Goal: Information Seeking & Learning: Learn about a topic

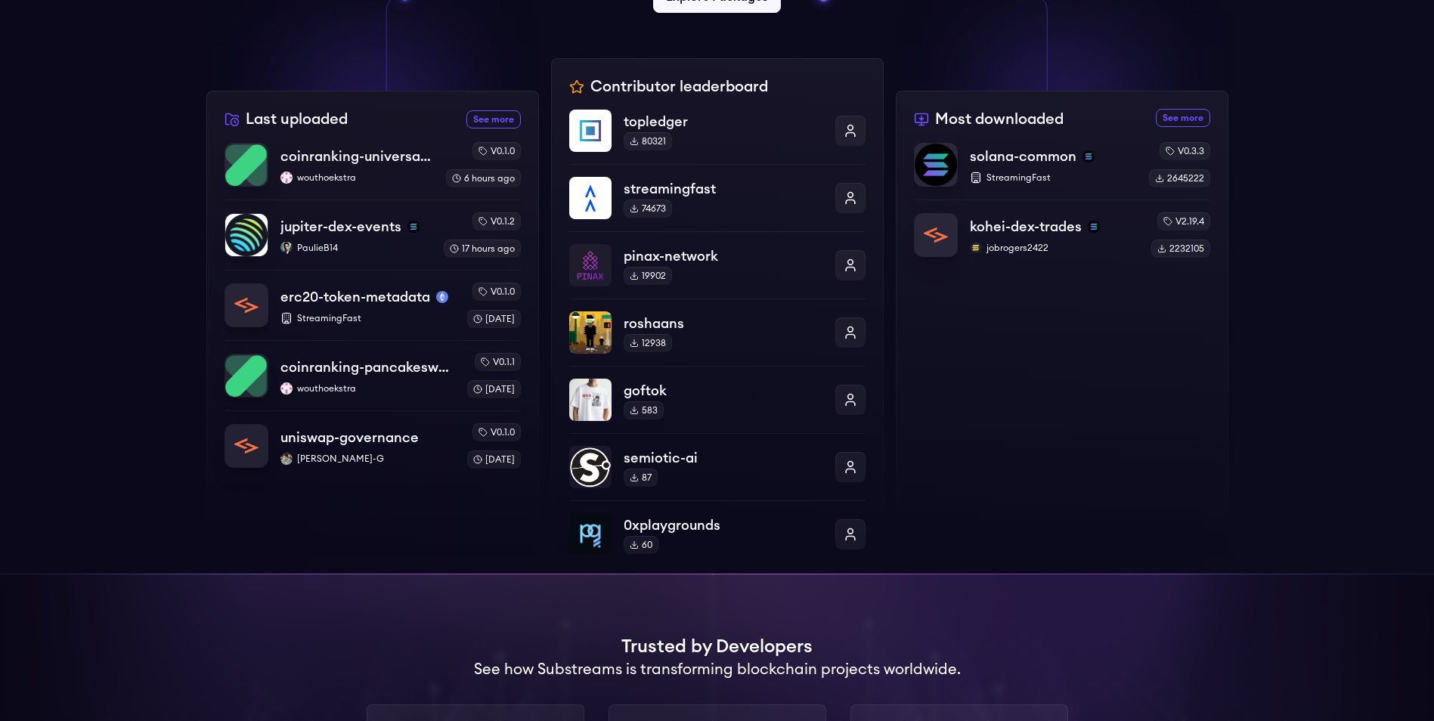
scroll to position [459, 0]
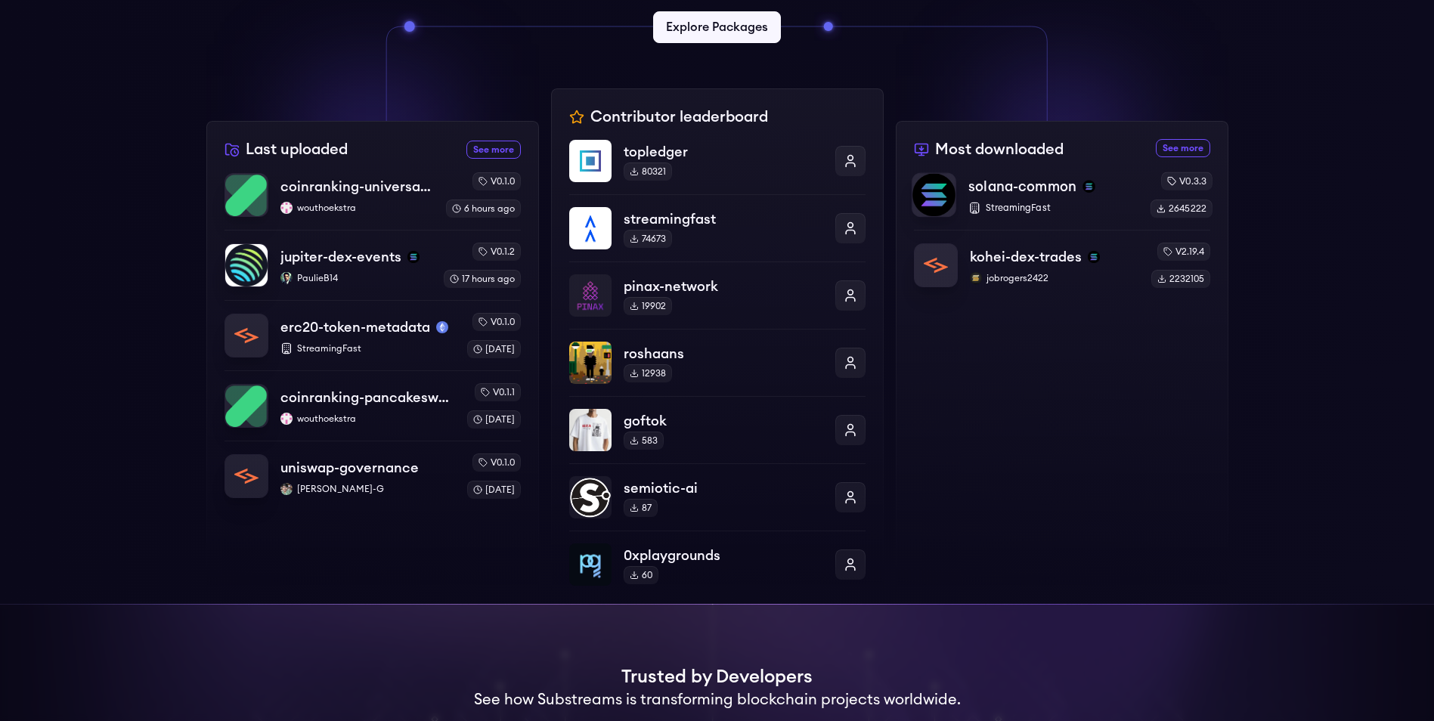
click at [965, 189] on div "solana-common StreamingFast v0.3.3 2645222" at bounding box center [1062, 195] width 301 height 46
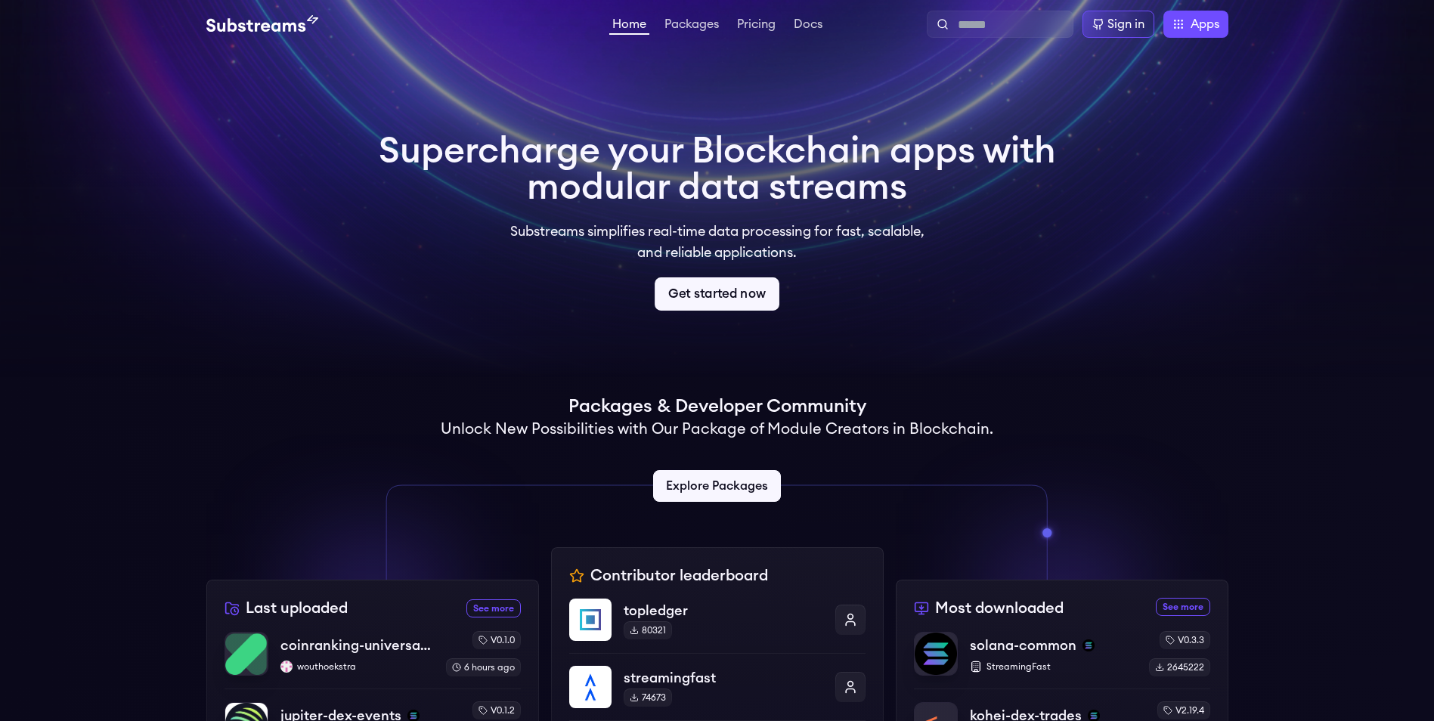
click at [711, 296] on link "Get started now" at bounding box center [717, 293] width 125 height 33
click at [727, 490] on link "Explore Packages" at bounding box center [717, 486] width 134 height 33
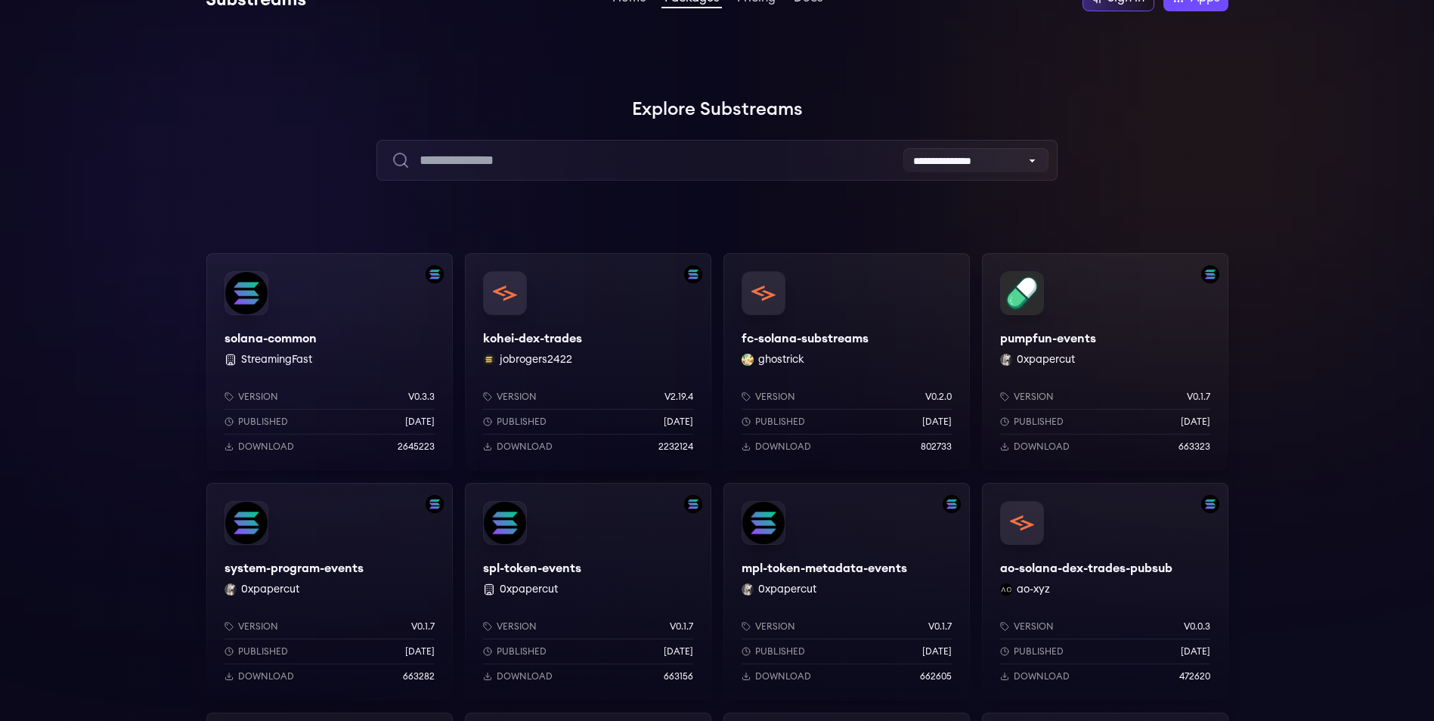
scroll to position [30, 0]
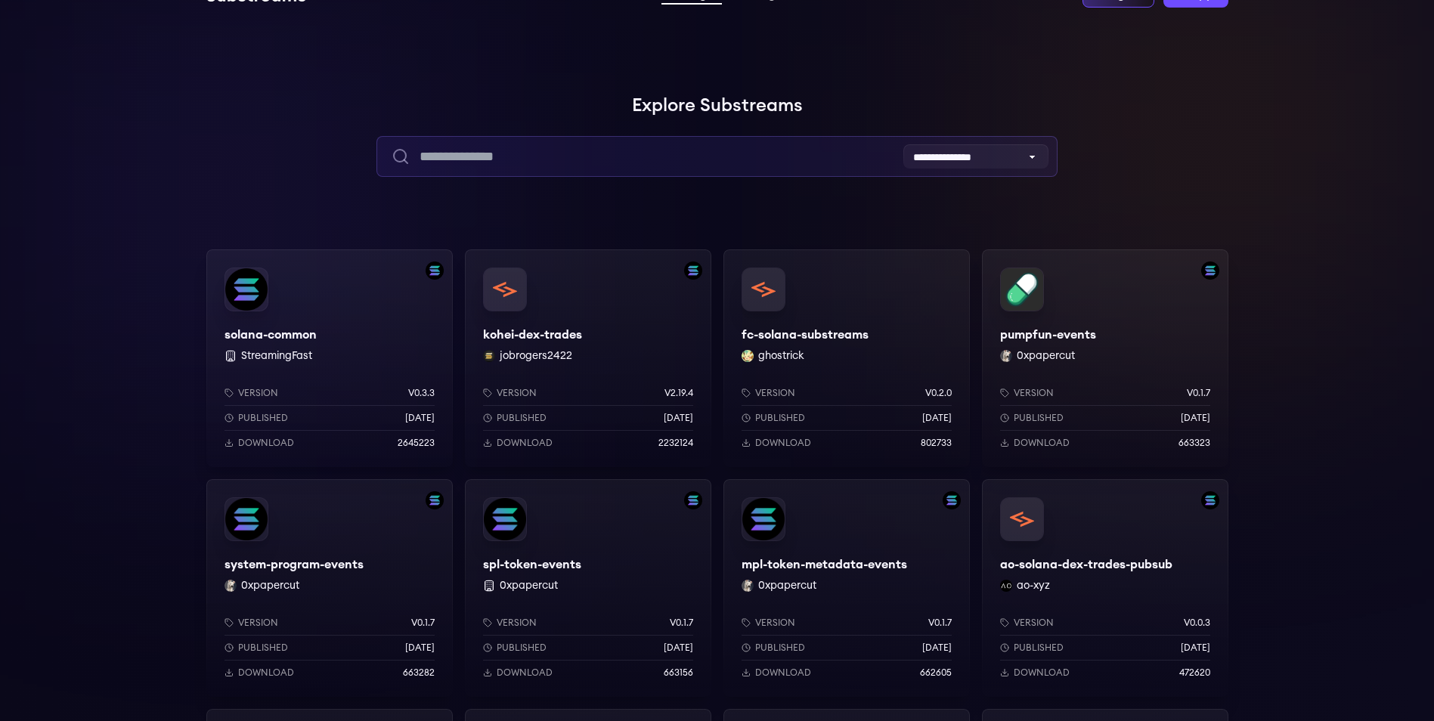
click at [550, 163] on input "text" at bounding box center [717, 156] width 681 height 41
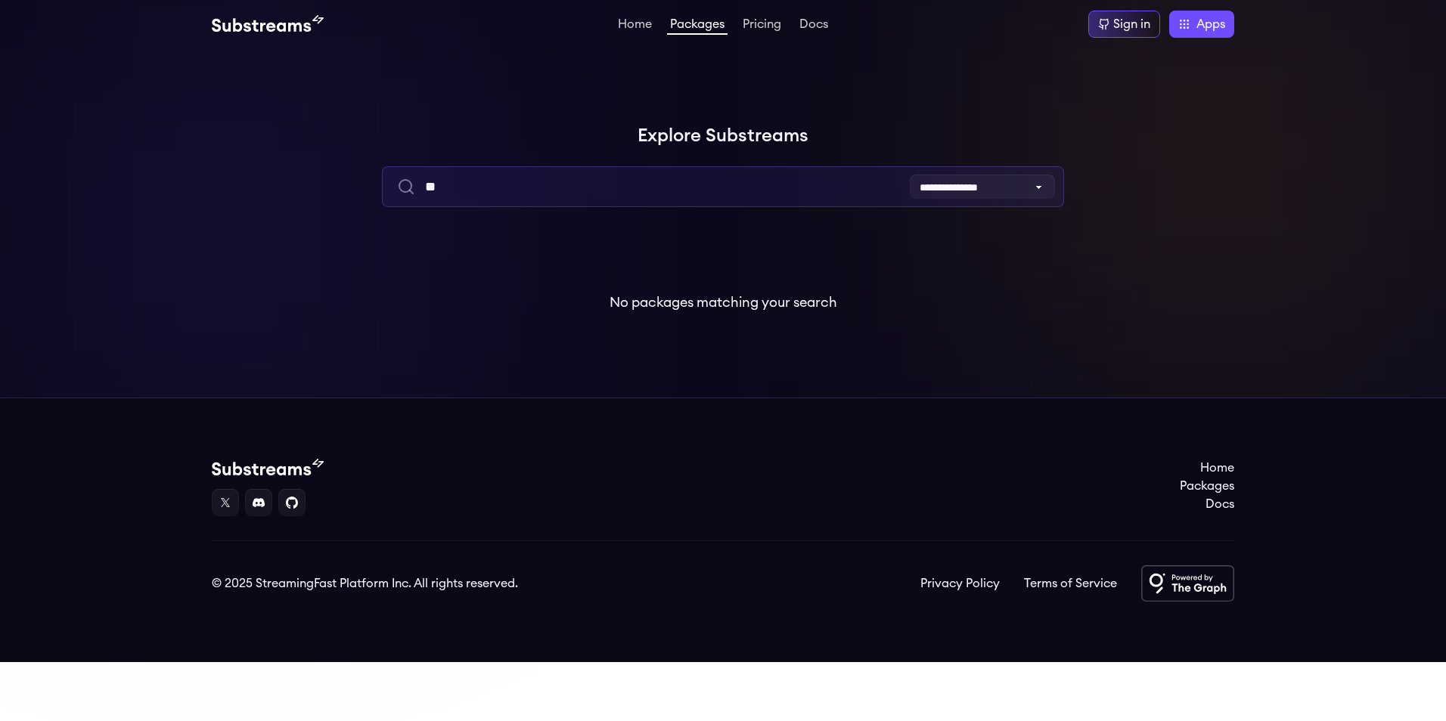
type input "*"
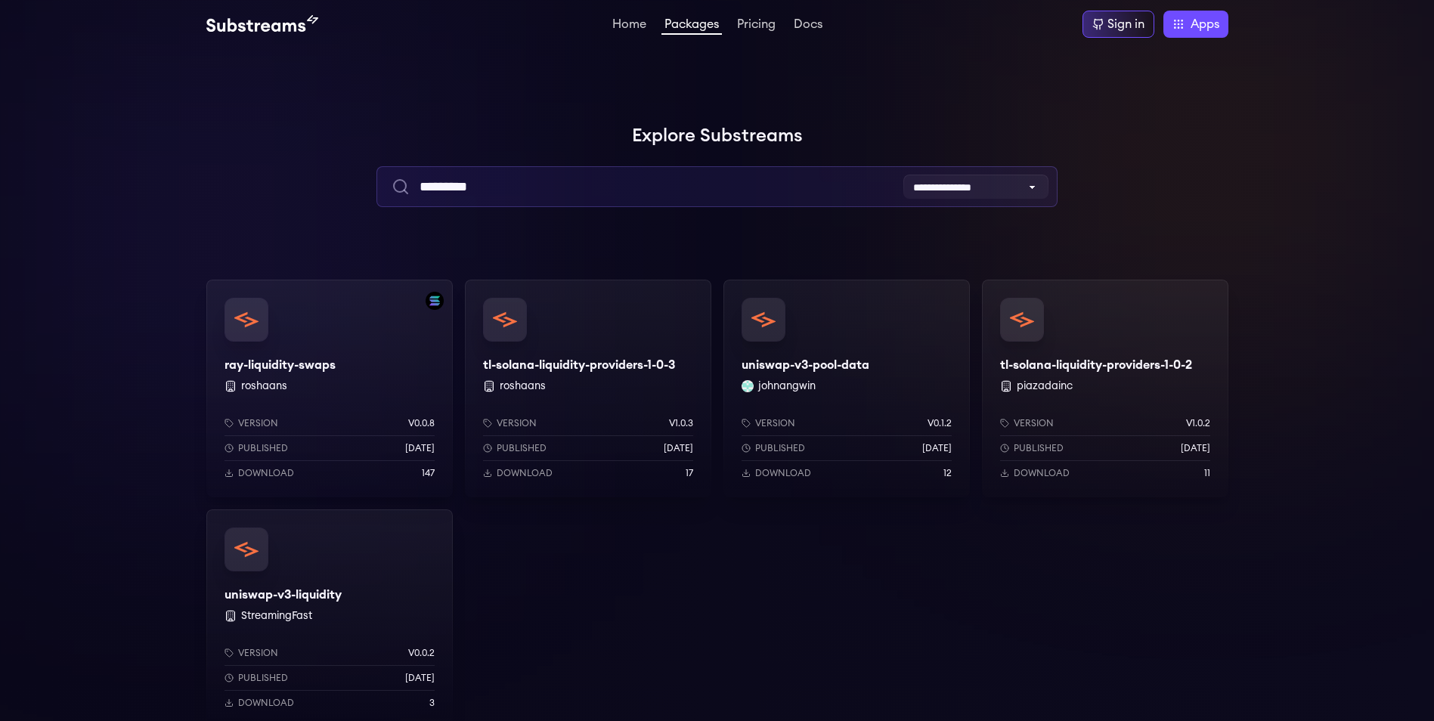
type input "*********"
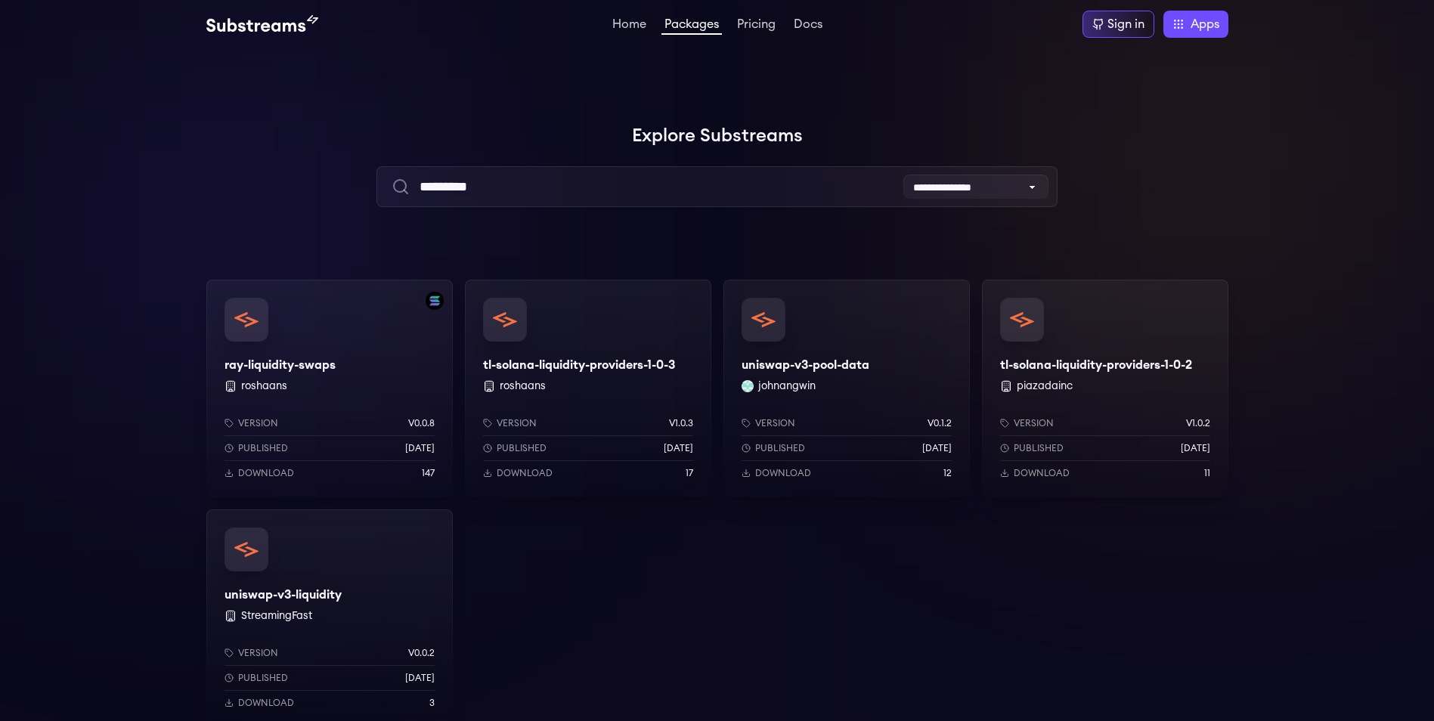
click at [812, 364] on div "uniswap-v3-pool-data johnangwin Version v0.1.2 Published 2 months ago Download …" at bounding box center [847, 389] width 246 height 218
click at [311, 599] on div "uniswap-v3-liquidity StreamingFast Version v0.0.2 Published 1 years ago Downloa…" at bounding box center [329, 619] width 246 height 218
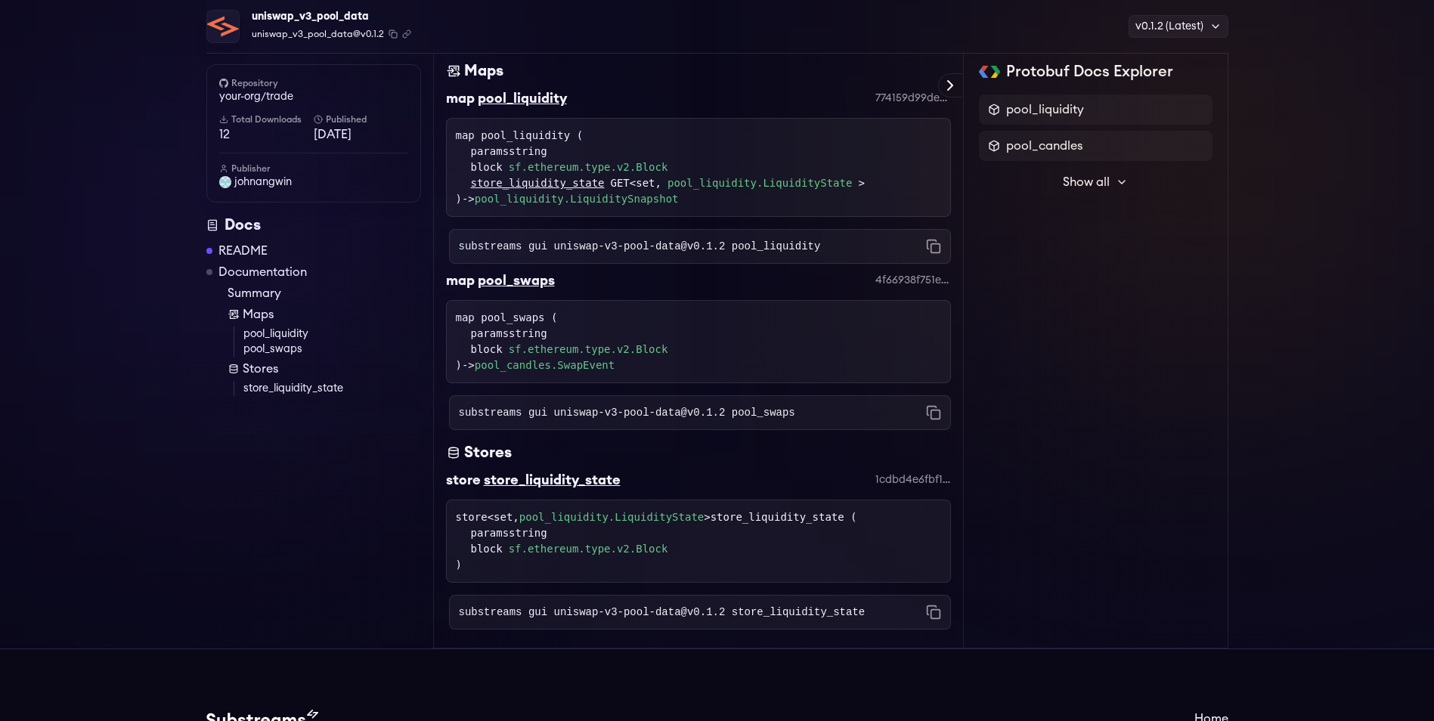
scroll to position [1058, 0]
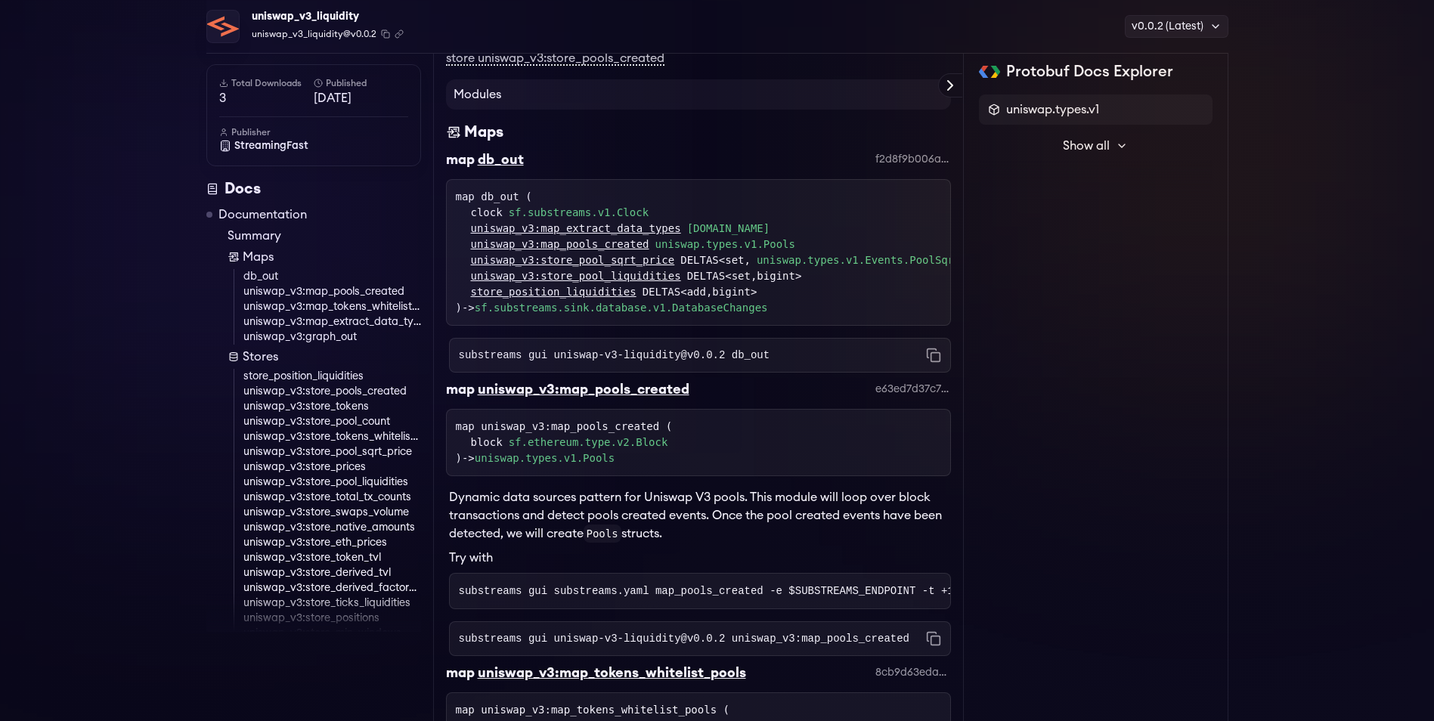
scroll to position [733, 0]
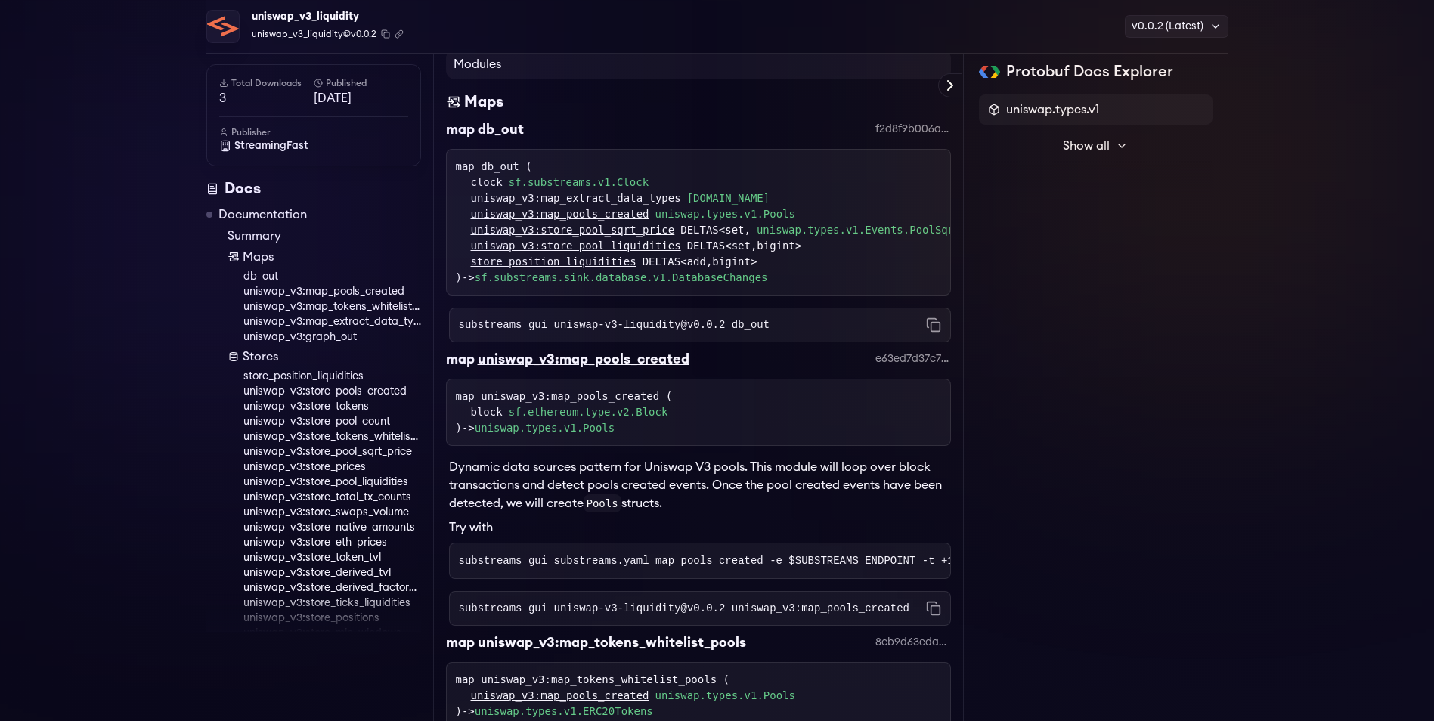
click at [642, 493] on p "Dynamic data sources pattern for Uniswap V3 pools. This module will loop over b…" at bounding box center [700, 485] width 502 height 54
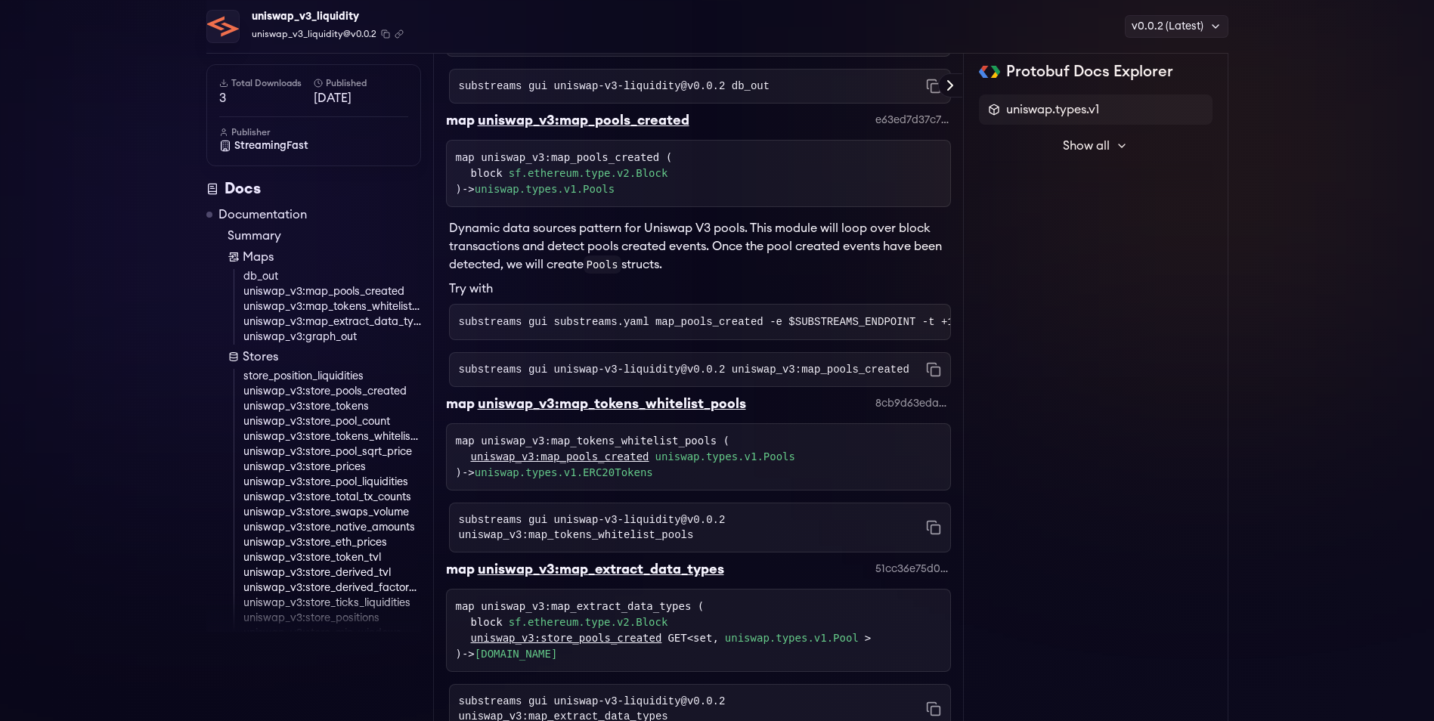
scroll to position [914, 0]
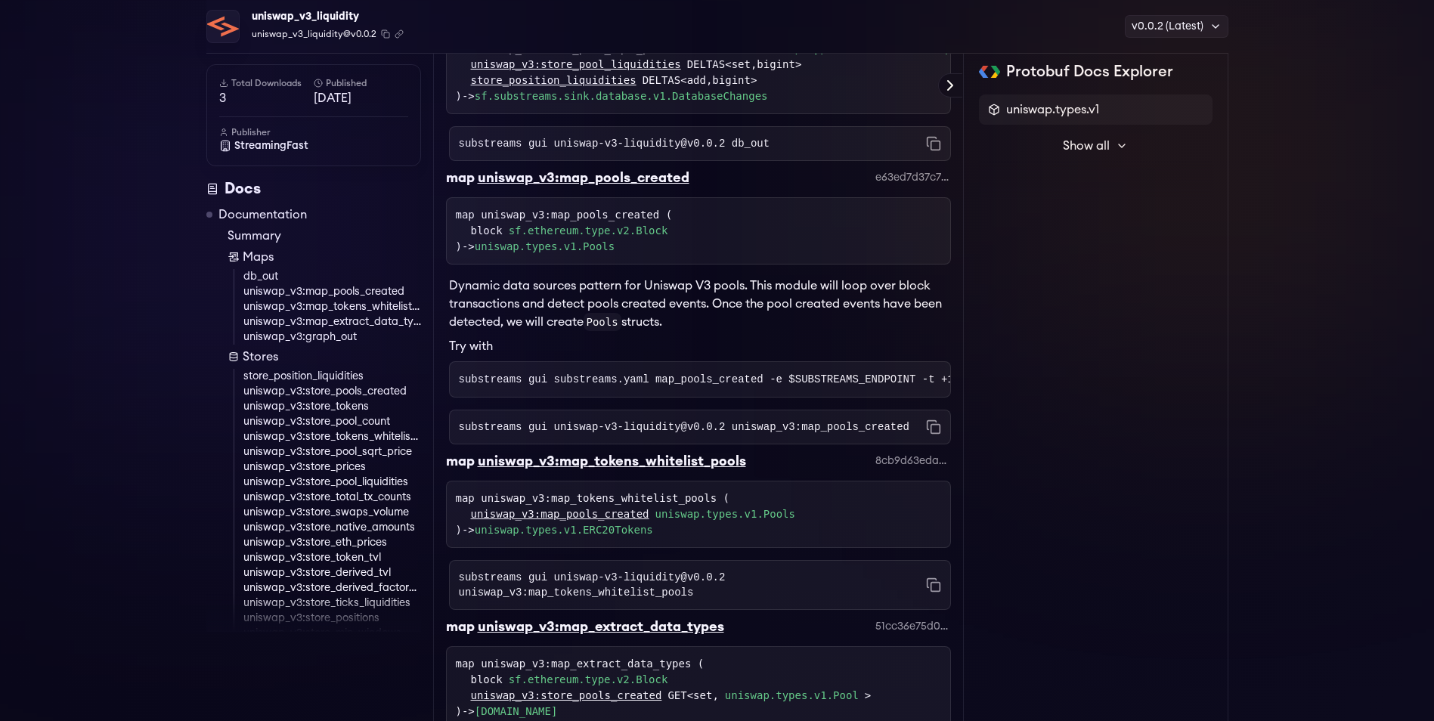
click at [795, 380] on pre "substreams gui substreams.yaml map_pools_created -e $SUBSTREAMS_ENDPOINT -t +10…" at bounding box center [700, 379] width 502 height 36
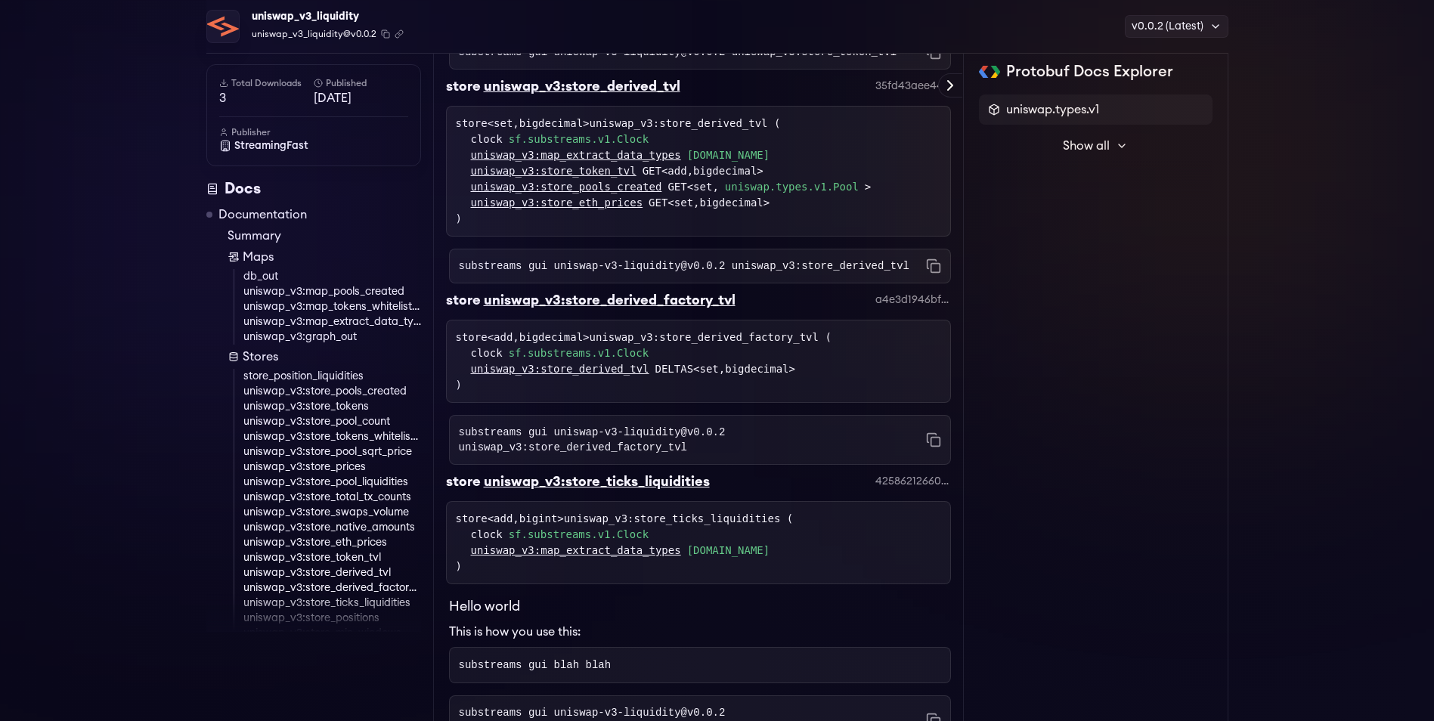
scroll to position [5069, 0]
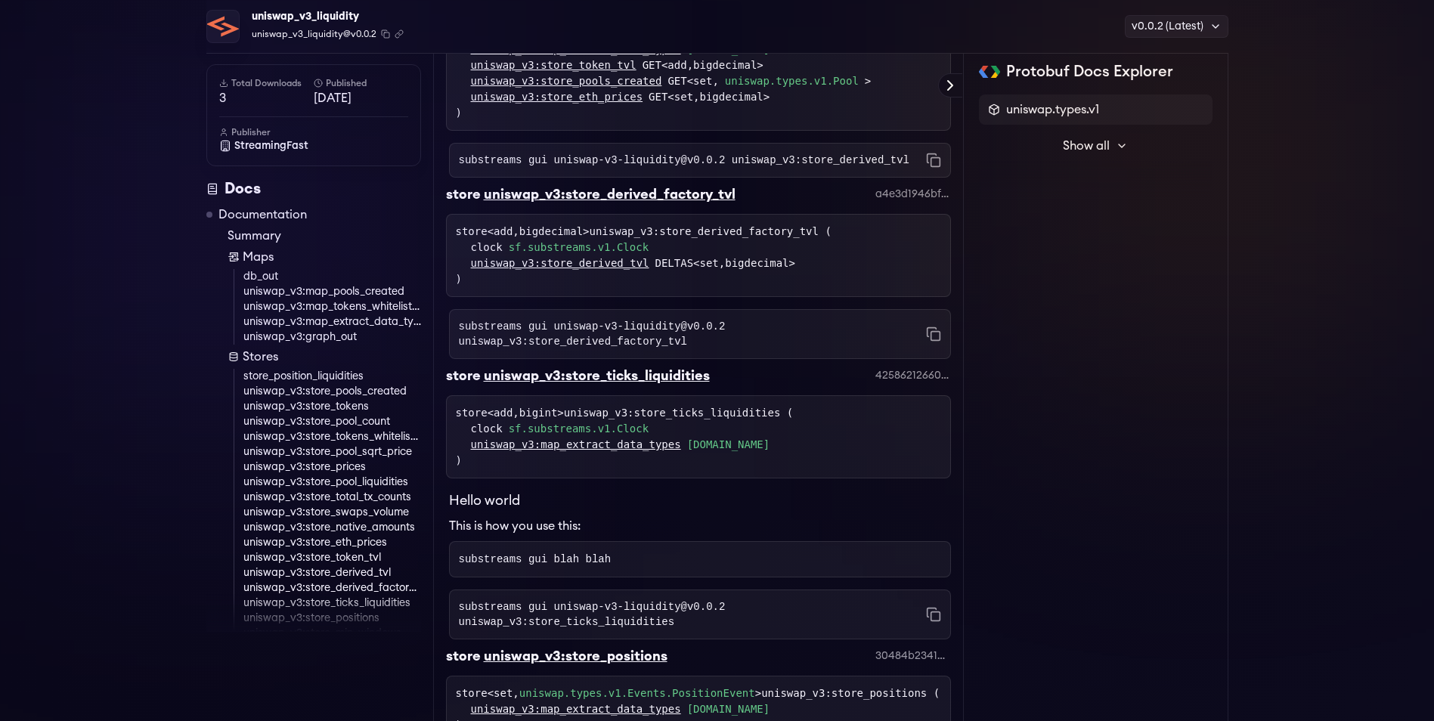
scroll to position [4439, 0]
